Goal: Information Seeking & Learning: Learn about a topic

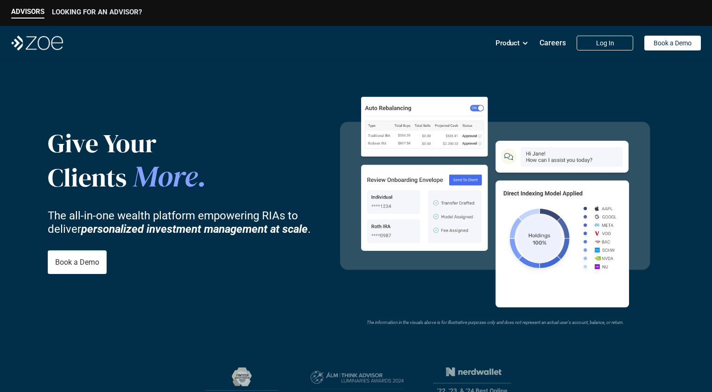
click at [87, 14] on p "LOOKING FOR AN ADVISOR?" at bounding box center [97, 12] width 90 height 8
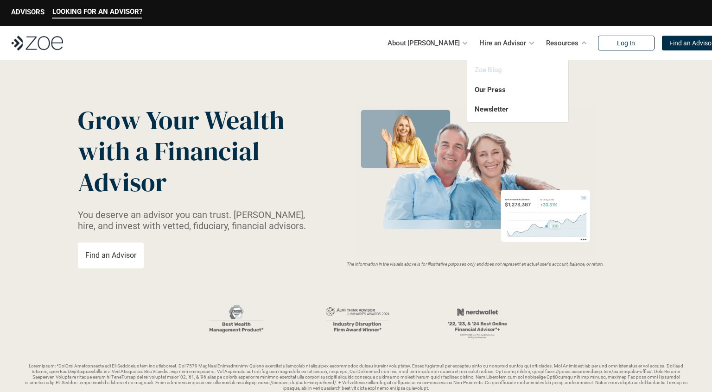
click at [494, 71] on link "Zoe Blog" at bounding box center [487, 70] width 27 height 8
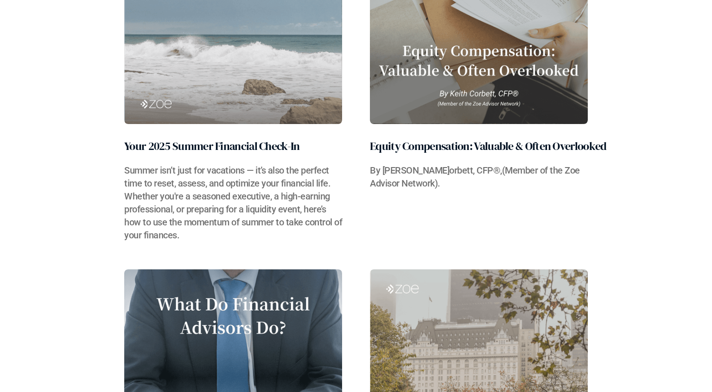
scroll to position [293, 0]
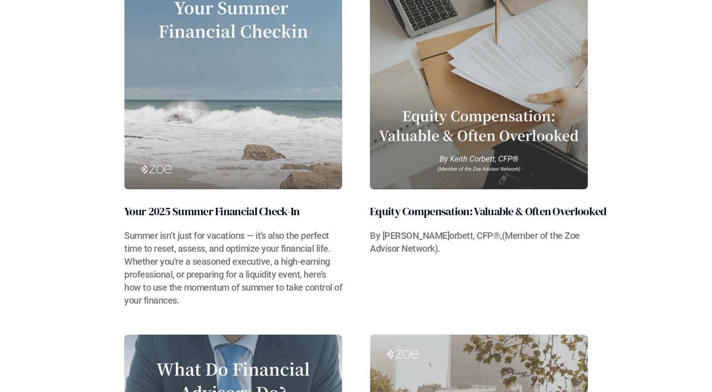
click at [440, 234] on h3 "By [PERSON_NAME]​orbett, CFP®,(Member of the Zoe Advisor Network)." at bounding box center [479, 242] width 218 height 26
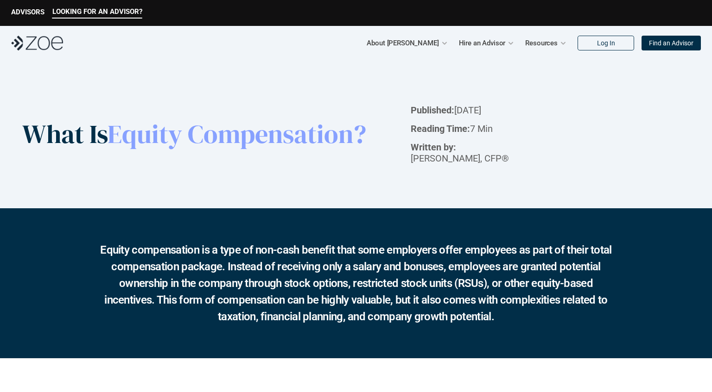
click at [463, 146] on p "Written by: [PERSON_NAME], CFP®" at bounding box center [467, 153] width 113 height 22
drag, startPoint x: 463, startPoint y: 146, endPoint x: 482, endPoint y: 144, distance: 19.6
click at [482, 144] on p "Written by: [PERSON_NAME], CFP®" at bounding box center [467, 153] width 113 height 22
copy p "[PERSON_NAME]"
